Goal: Information Seeking & Learning: Check status

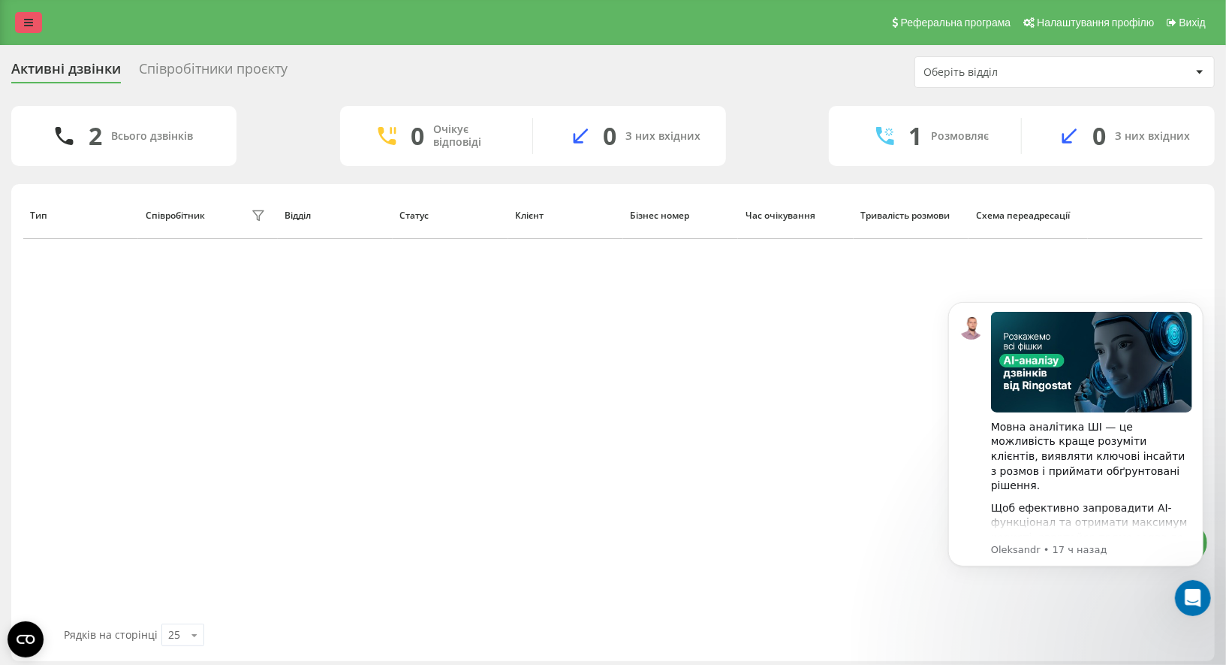
click at [35, 17] on link at bounding box center [28, 22] width 27 height 21
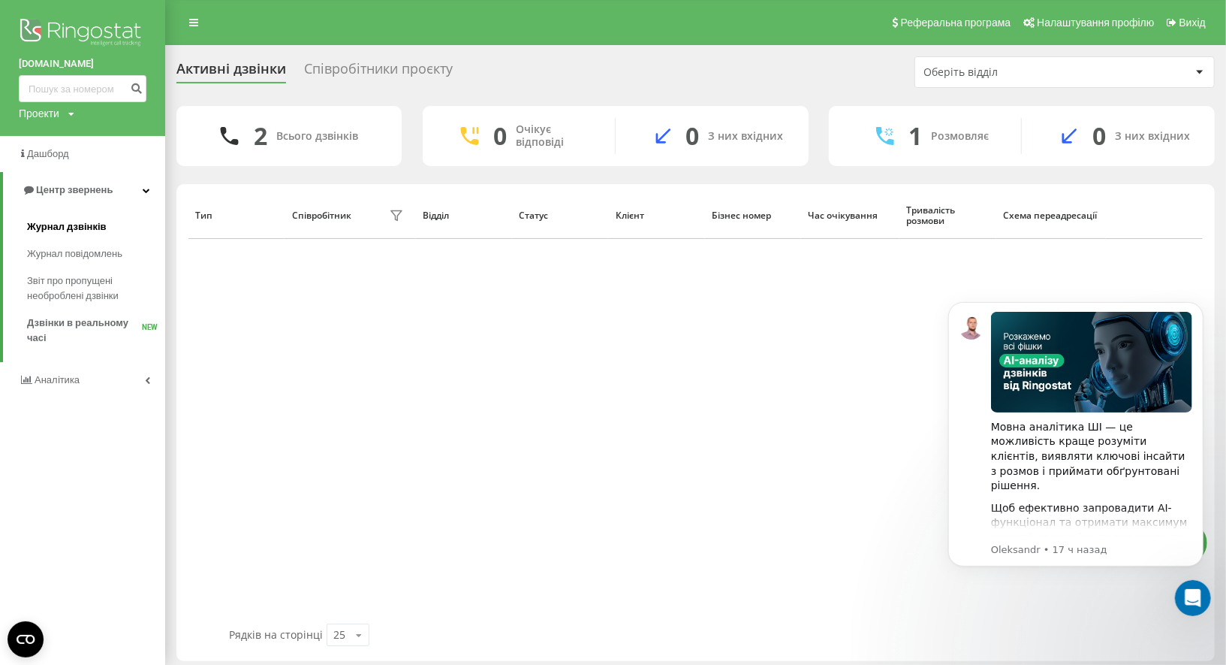
click at [98, 223] on span "Журнал дзвінків" at bounding box center [67, 226] width 80 height 15
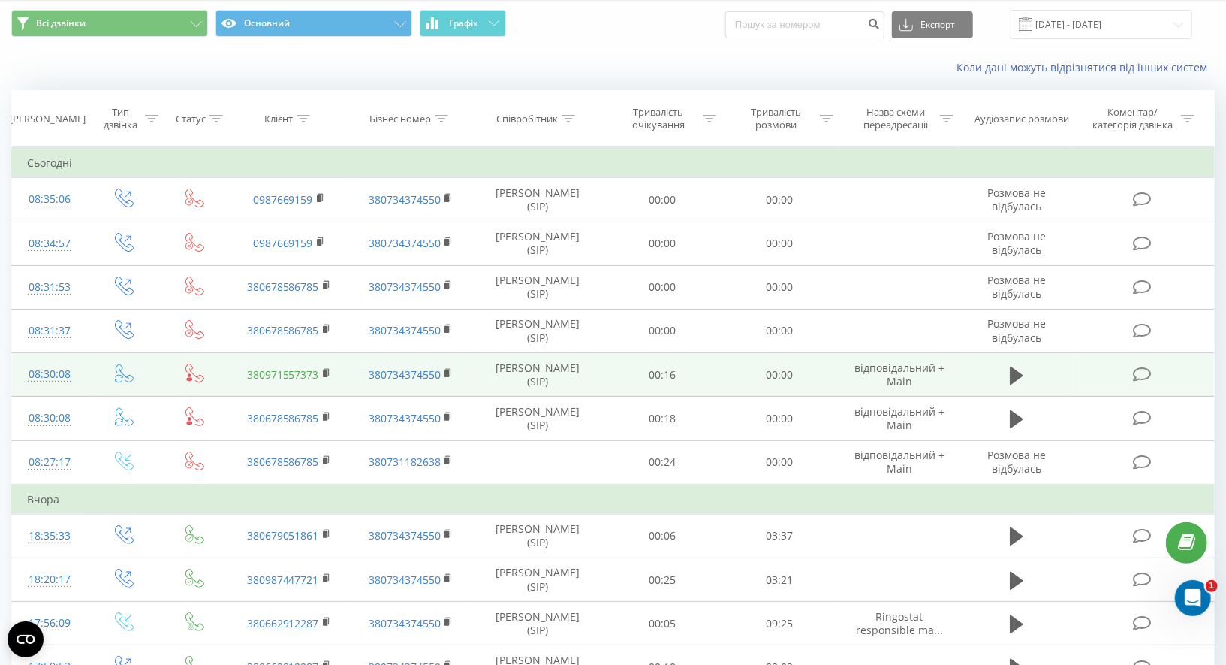
scroll to position [50, 0]
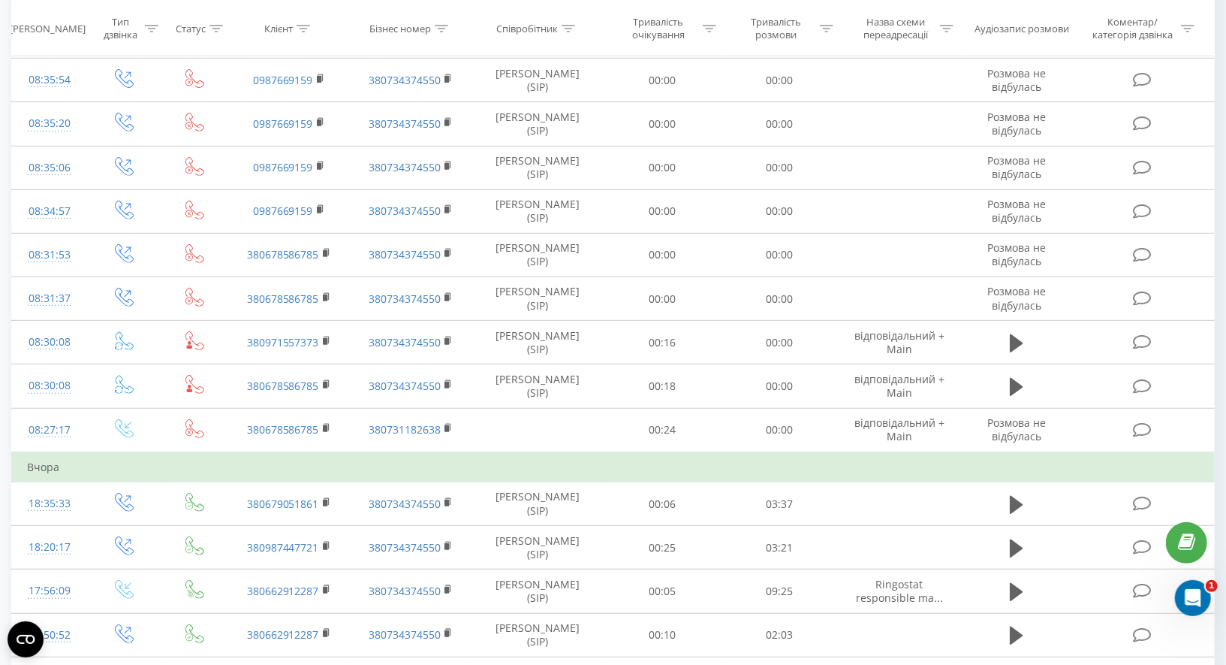
scroll to position [428, 0]
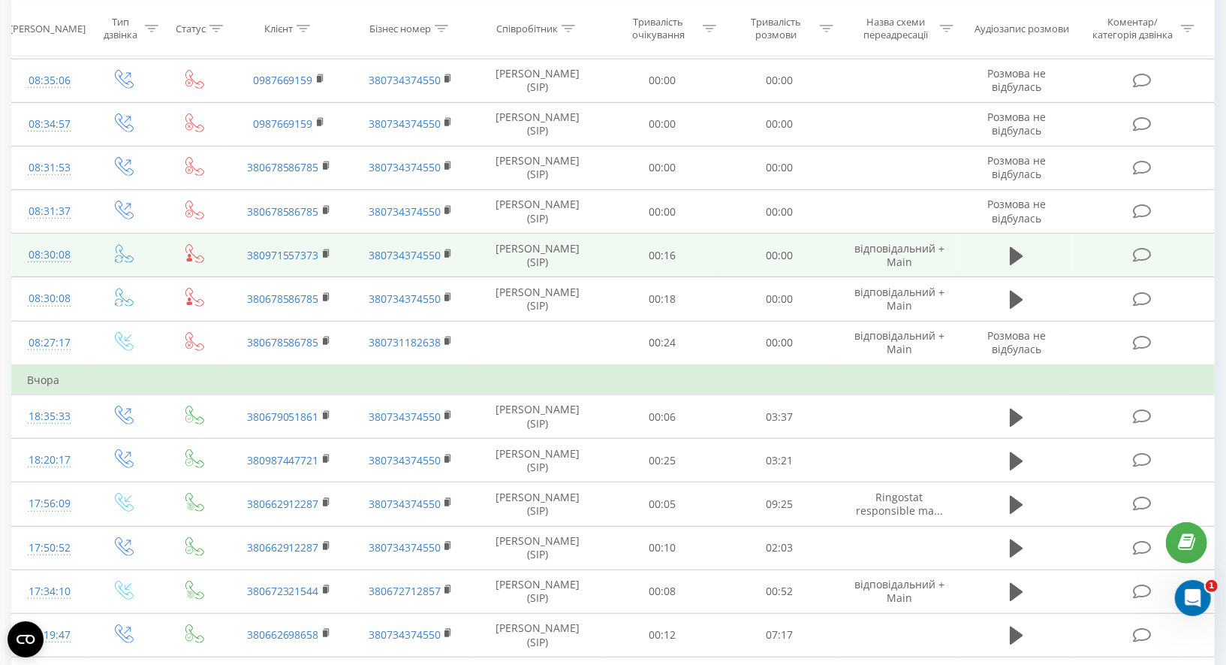
click at [119, 255] on icon at bounding box center [120, 256] width 8 height 3
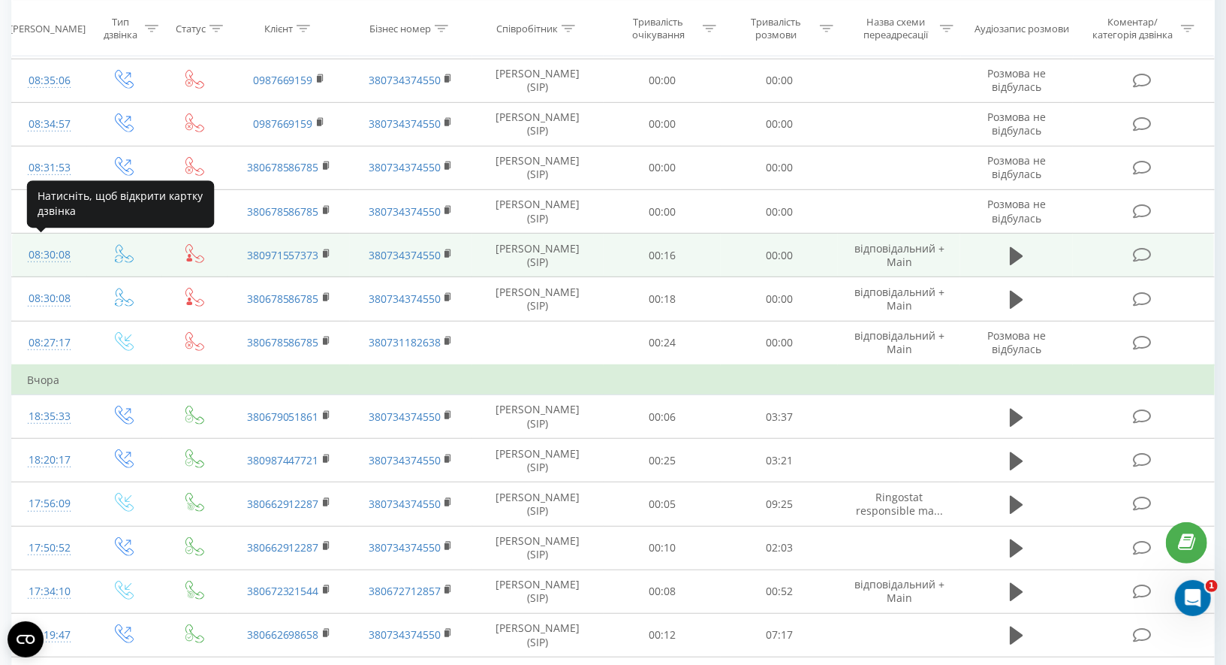
click at [43, 249] on div "08:30:08" at bounding box center [49, 254] width 45 height 29
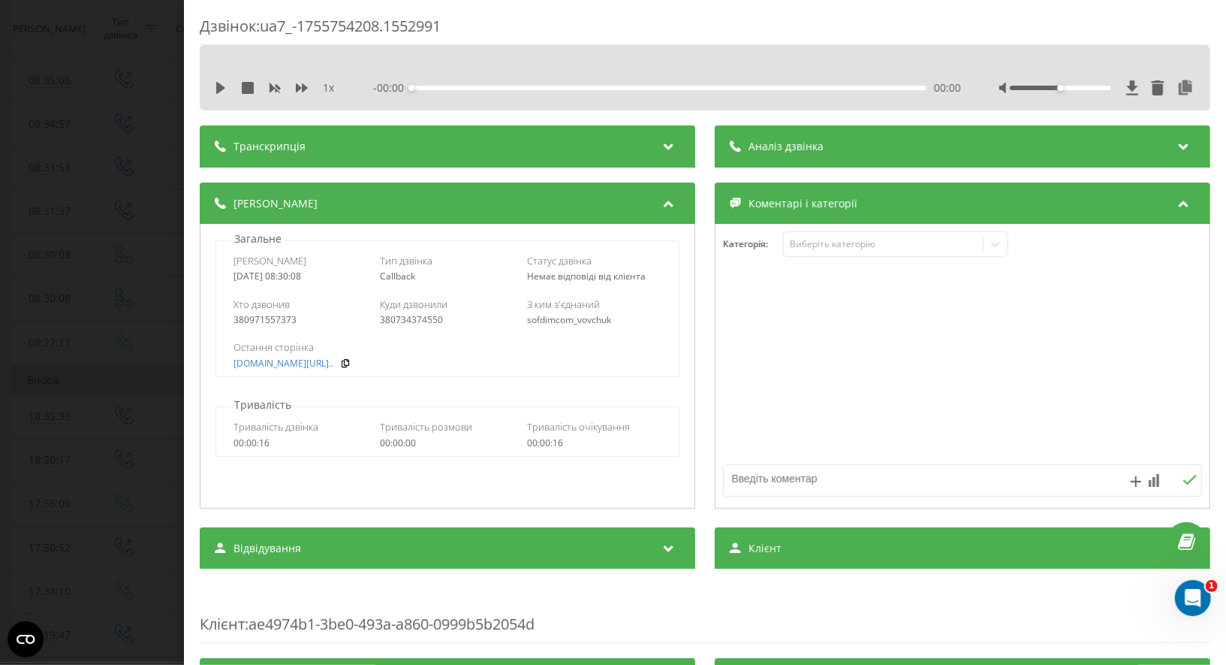
click at [142, 107] on div "Дзвінок : ua7_-1755754208.1552991 1 x - 00:00 00:00 00:00 Транскрипція Для AI-а…" at bounding box center [613, 332] width 1226 height 665
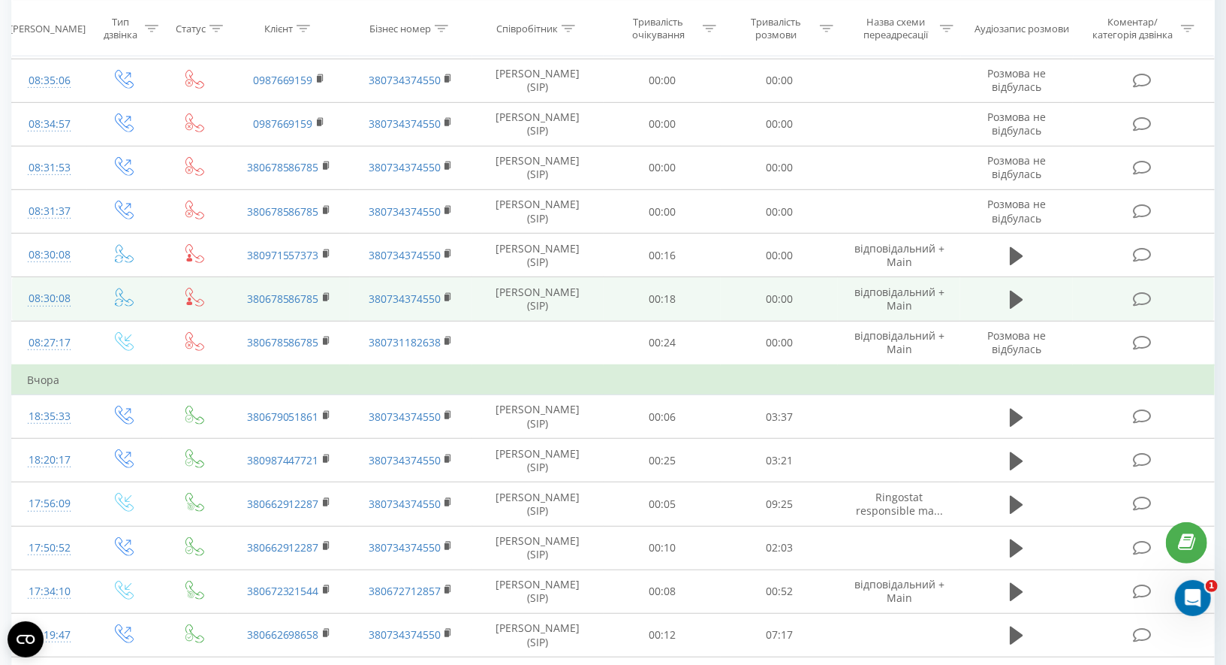
click at [120, 292] on icon at bounding box center [124, 297] width 19 height 19
click at [68, 289] on div "08:30:08" at bounding box center [49, 298] width 45 height 29
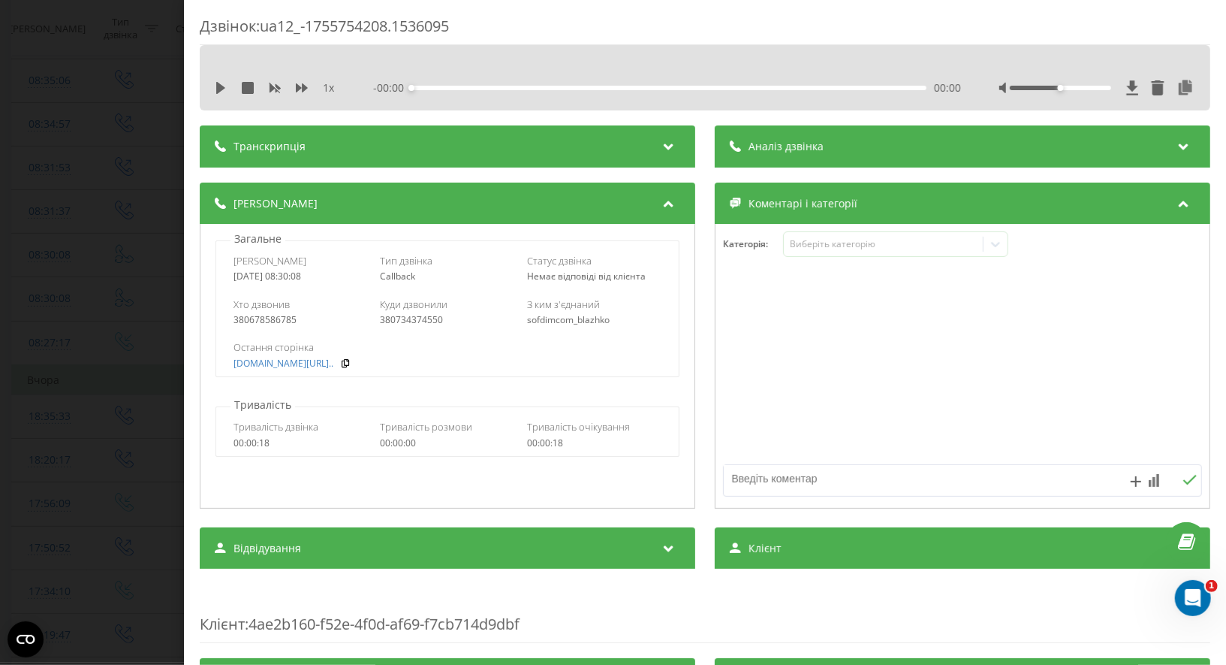
click at [131, 237] on div "Дзвінок : ua12_-1755754208.1536095 1 x - 00:00 00:00 00:00 Транскрипція Для AI-…" at bounding box center [613, 332] width 1226 height 665
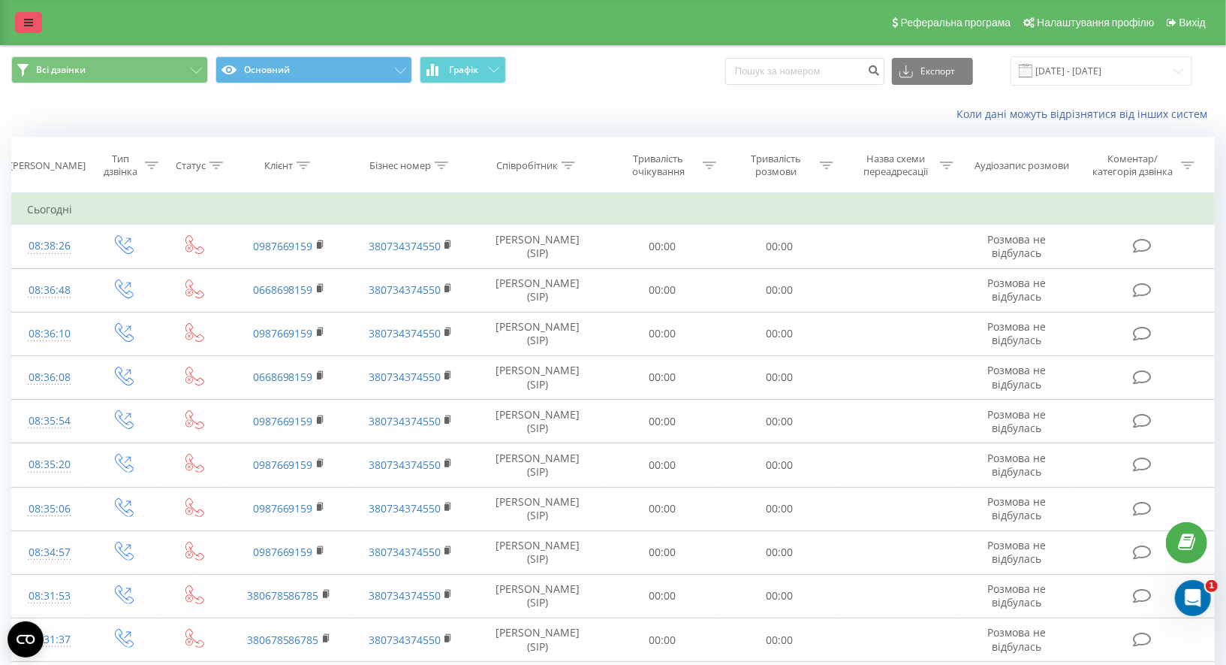
click at [34, 27] on link at bounding box center [28, 22] width 27 height 21
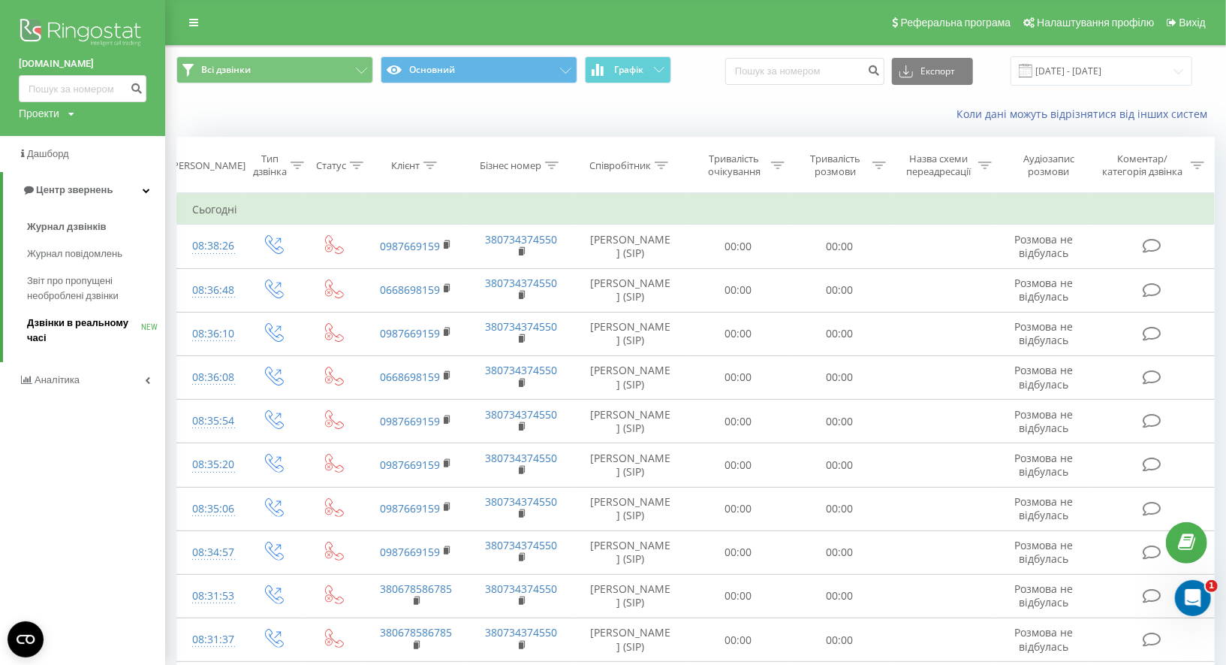
click at [77, 315] on span "Дзвінки в реальному часі" at bounding box center [84, 330] width 114 height 30
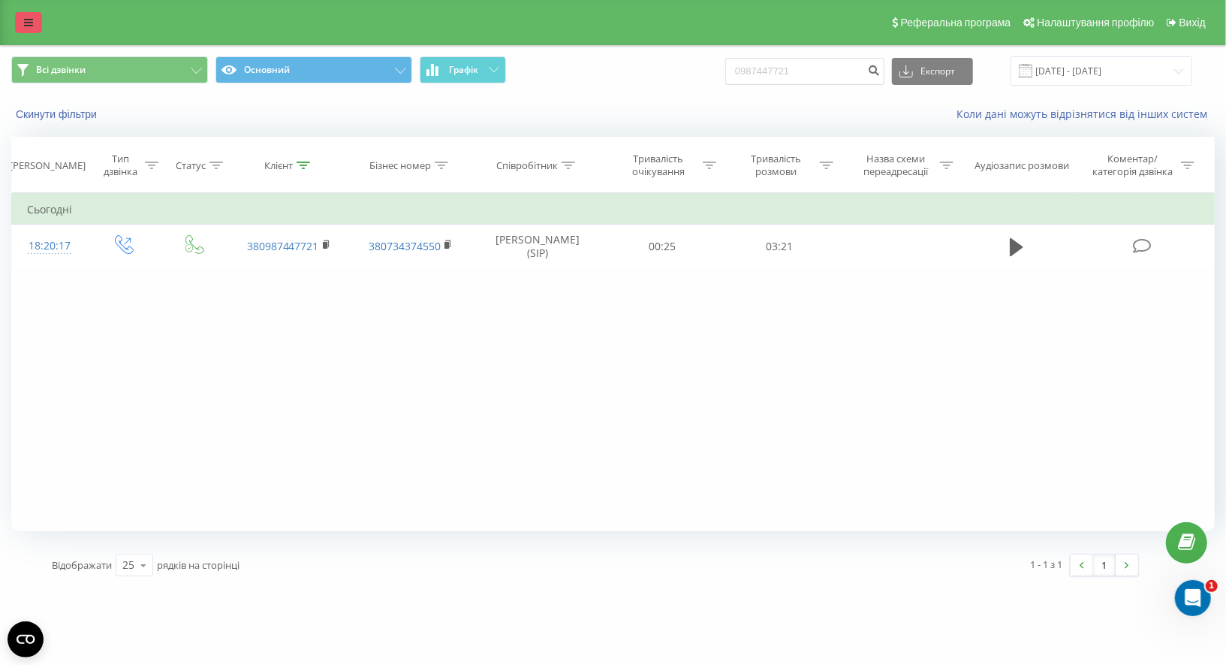
click at [21, 12] on link at bounding box center [28, 22] width 27 height 21
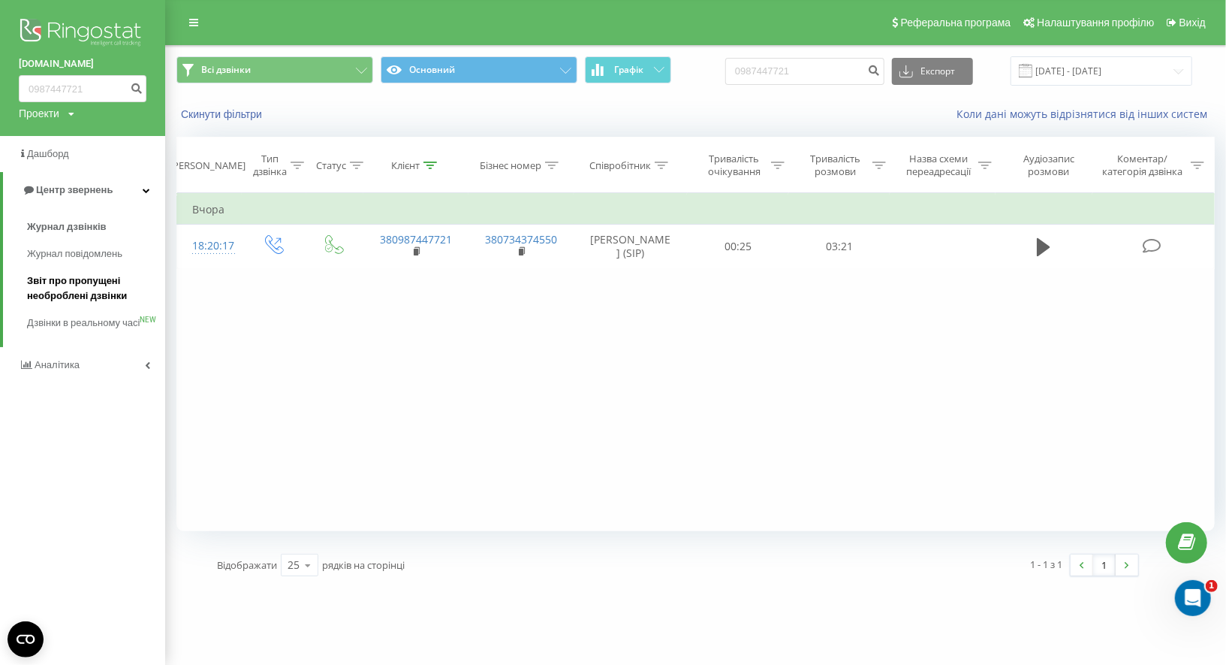
click at [65, 276] on span "Звіт про пропущені необроблені дзвінки" at bounding box center [92, 288] width 131 height 30
